Goal: Task Accomplishment & Management: Manage account settings

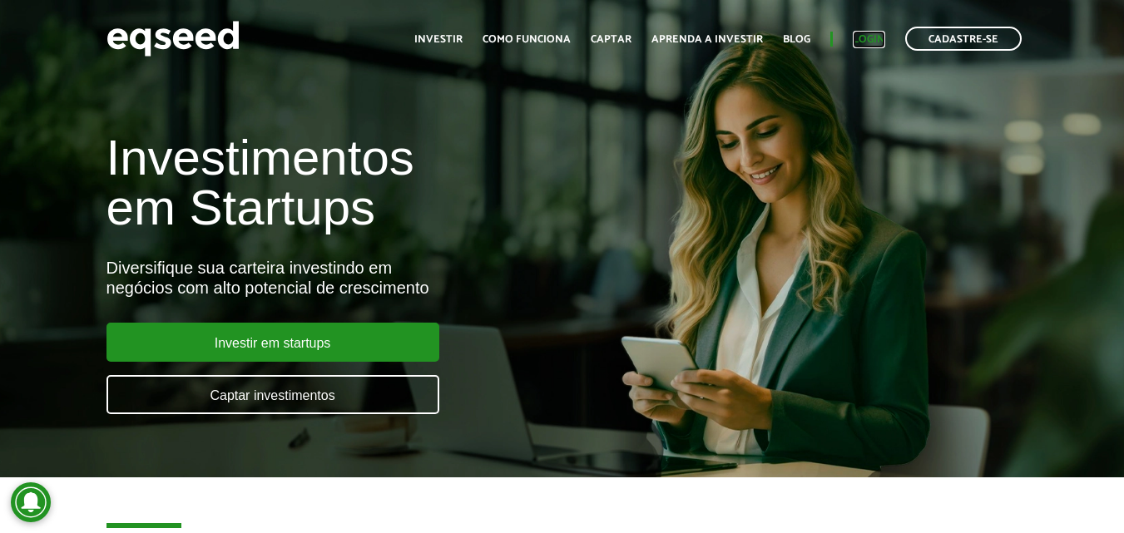
click at [881, 35] on link "Login" at bounding box center [869, 39] width 32 height 11
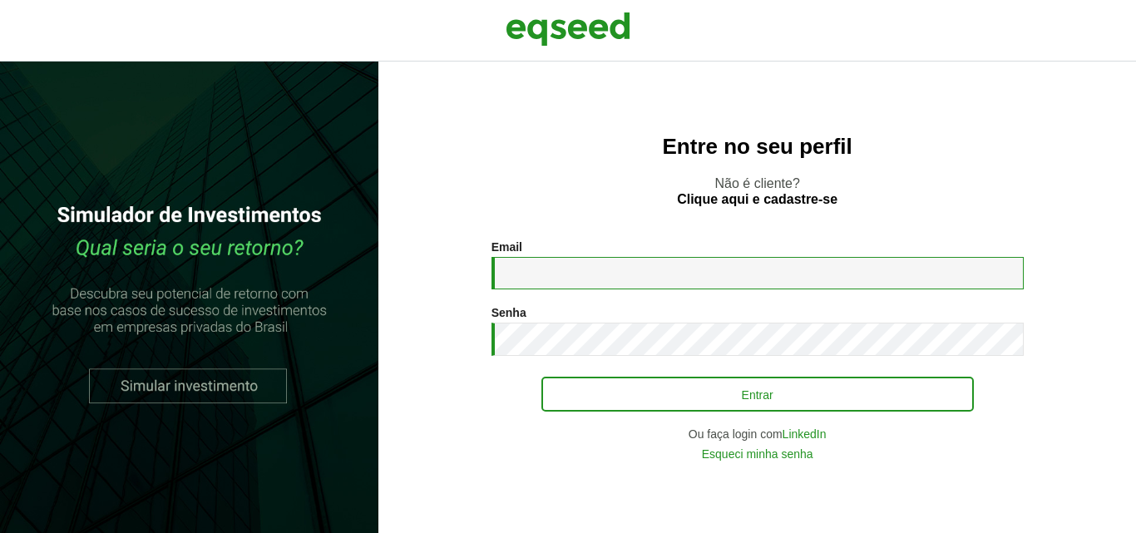
type input "**********"
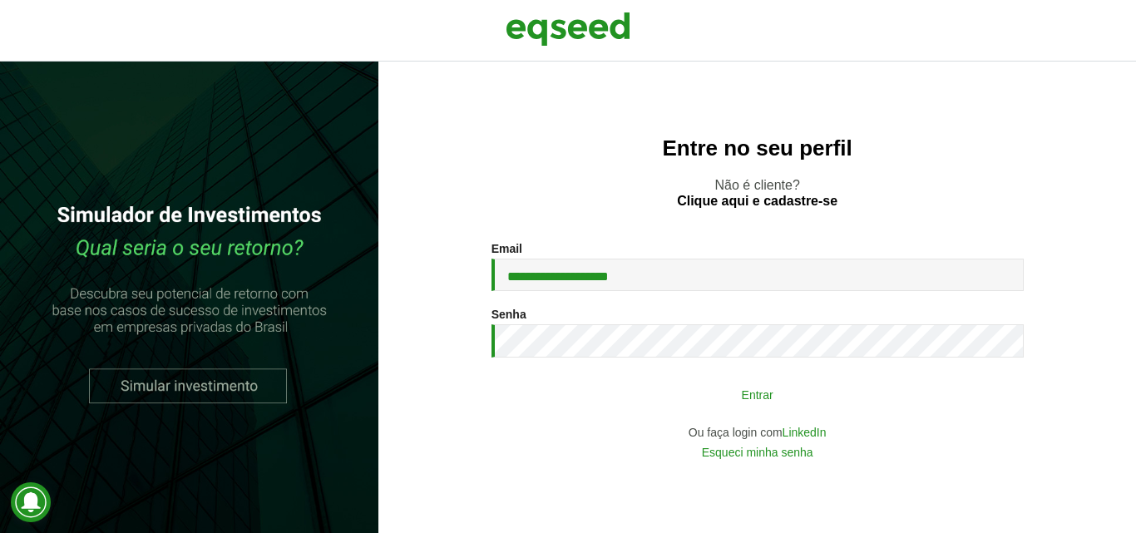
click at [648, 394] on button "Entrar" at bounding box center [758, 395] width 433 height 32
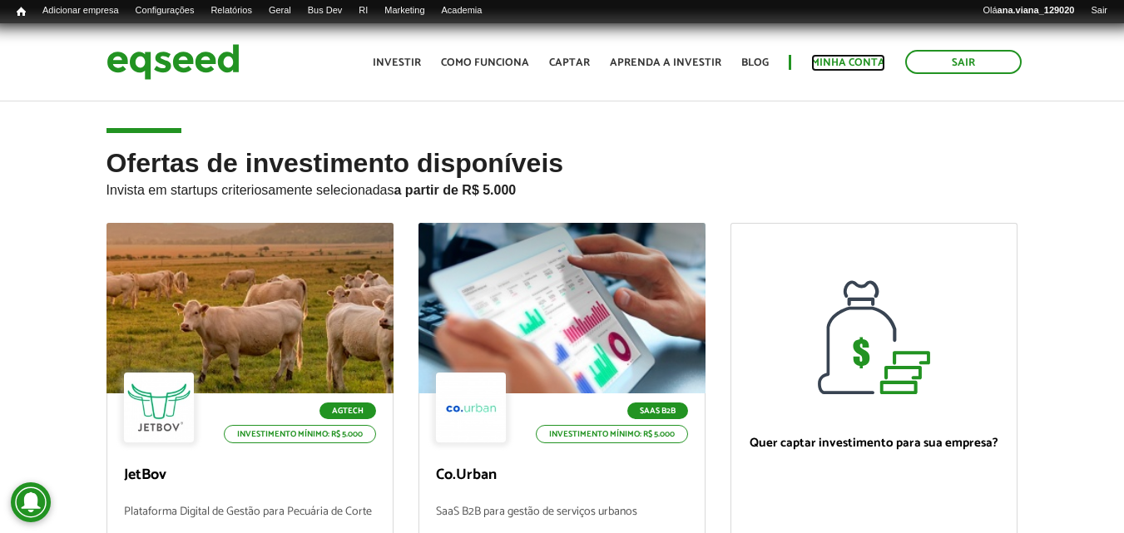
click at [868, 63] on link "Minha conta" at bounding box center [848, 62] width 74 height 11
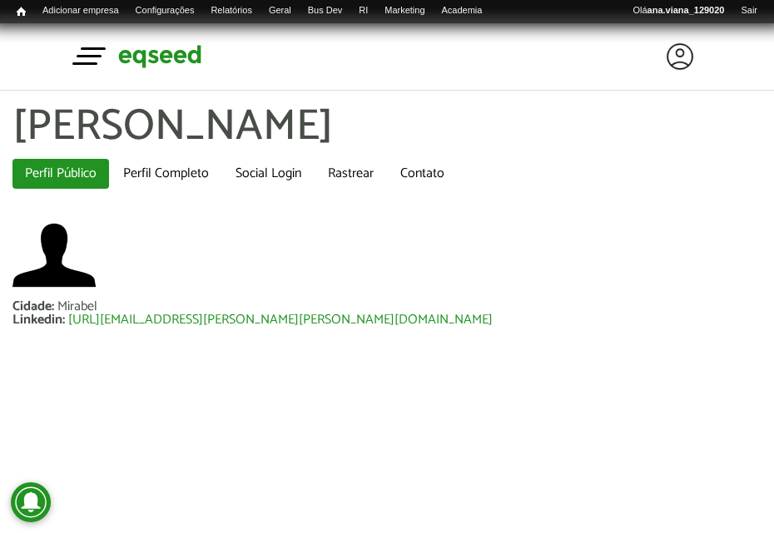
click at [87, 42] on button "Toggle navigation" at bounding box center [89, 55] width 25 height 29
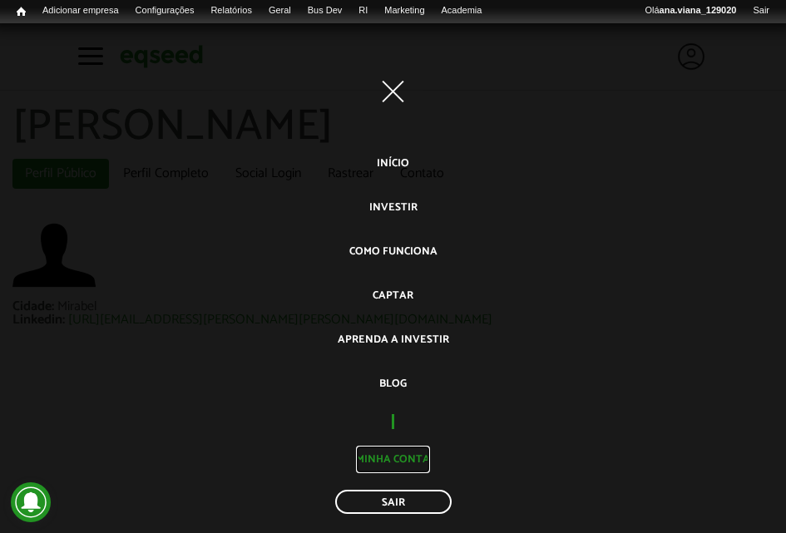
click at [391, 457] on link "Minha conta" at bounding box center [393, 459] width 74 height 27
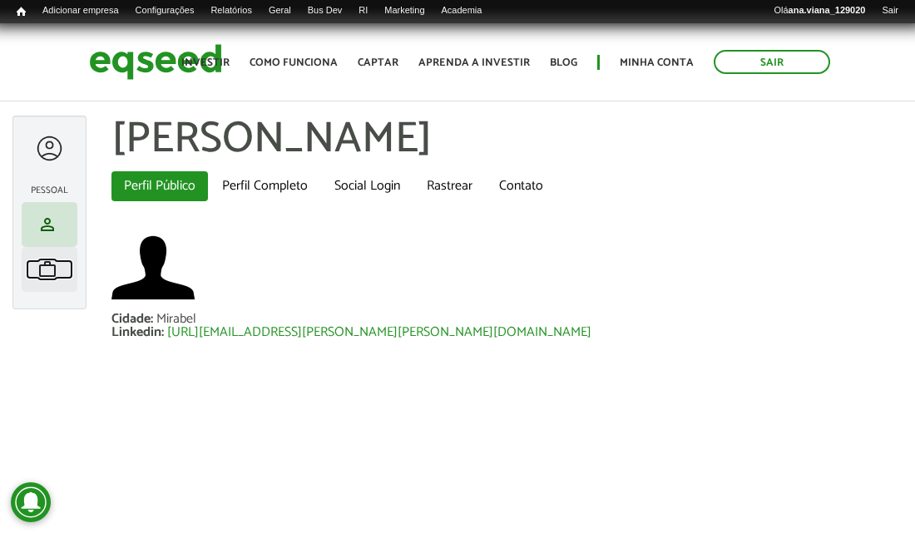
click at [51, 270] on span "work" at bounding box center [47, 270] width 20 height 20
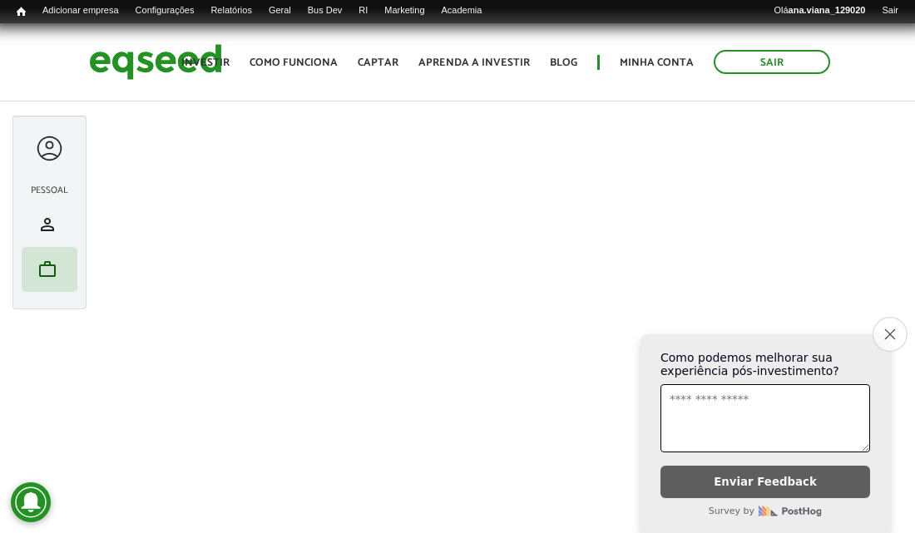
click at [877, 330] on button "Close survey" at bounding box center [890, 334] width 35 height 35
